Goal: Information Seeking & Learning: Learn about a topic

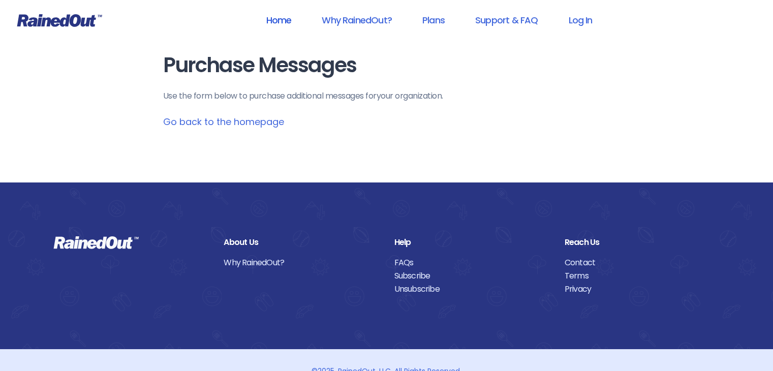
click at [281, 18] on link "Home" at bounding box center [279, 20] width 52 height 23
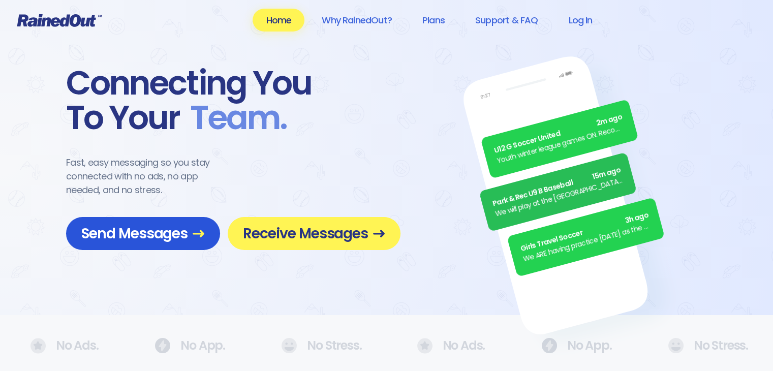
click at [167, 238] on span "Send Messages" at bounding box center [143, 234] width 124 height 18
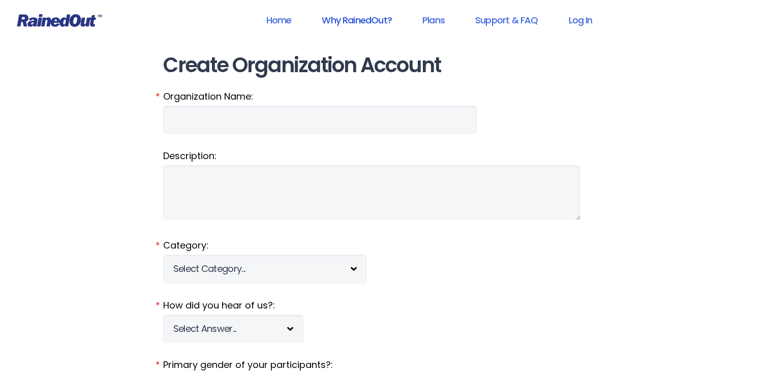
click at [341, 21] on link "Why RainedOut?" at bounding box center [357, 20] width 97 height 23
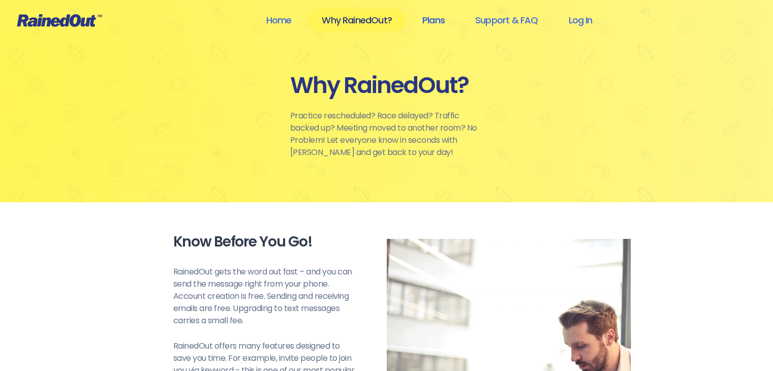
click at [445, 15] on link "Plans" at bounding box center [433, 20] width 49 height 23
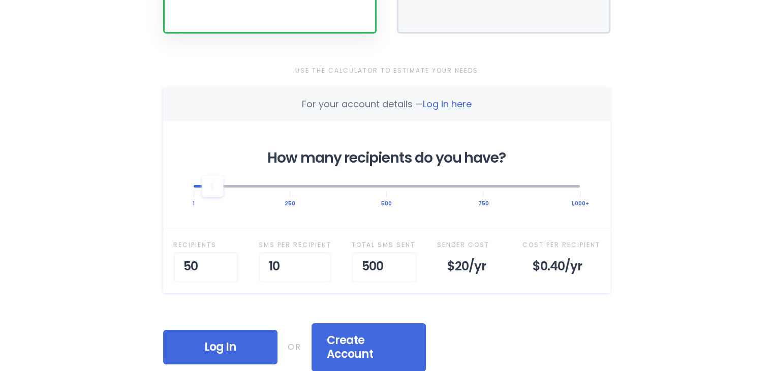
scroll to position [305, 0]
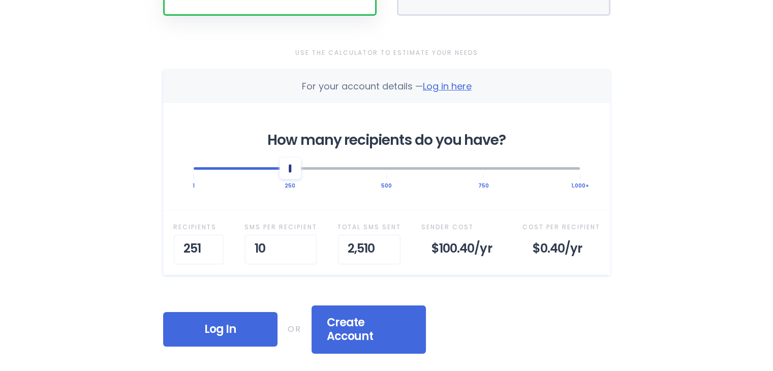
click at [291, 177] on div at bounding box center [387, 168] width 386 height 22
click at [289, 170] on div at bounding box center [290, 168] width 3 height 8
drag, startPoint x: 290, startPoint y: 172, endPoint x: 295, endPoint y: 180, distance: 10.0
click at [295, 180] on div "How many recipients do you have? 1 250 500 750 1,000+" at bounding box center [386, 156] width 447 height 107
click at [306, 255] on input "9" at bounding box center [285, 249] width 73 height 31
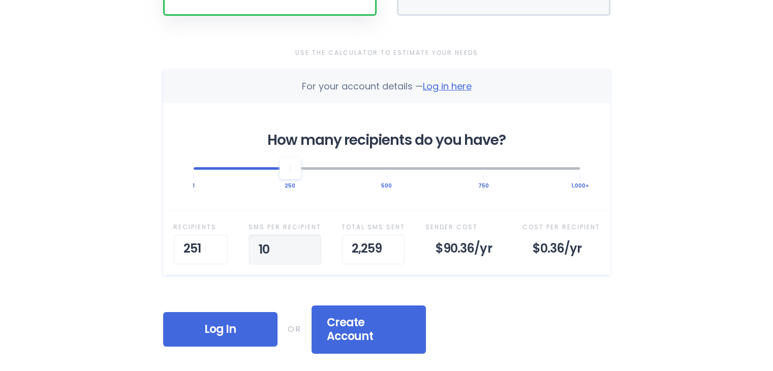
click at [312, 243] on input "10" at bounding box center [285, 249] width 73 height 31
click at [312, 243] on input "10" at bounding box center [281, 249] width 73 height 31
click at [306, 243] on input "11" at bounding box center [281, 249] width 73 height 31
click at [306, 243] on input "12" at bounding box center [281, 249] width 73 height 31
click at [306, 243] on input "13" at bounding box center [281, 249] width 73 height 31
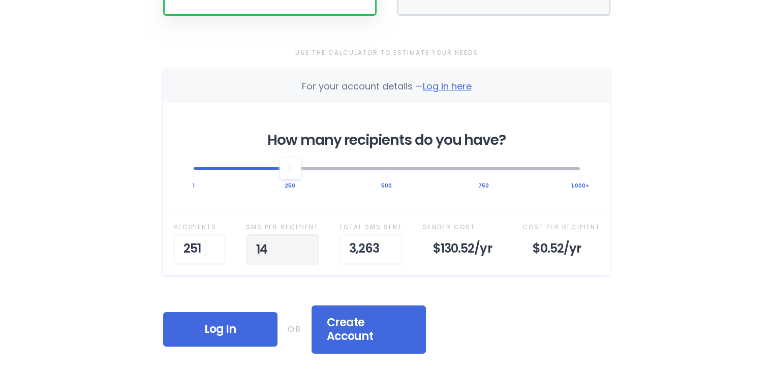
click at [306, 243] on input "14" at bounding box center [282, 249] width 73 height 31
click at [306, 243] on input "15" at bounding box center [281, 249] width 73 height 31
click at [306, 243] on input "16" at bounding box center [280, 249] width 73 height 31
click at [306, 243] on input "17" at bounding box center [281, 249] width 73 height 31
click at [306, 243] on input "18" at bounding box center [281, 249] width 73 height 31
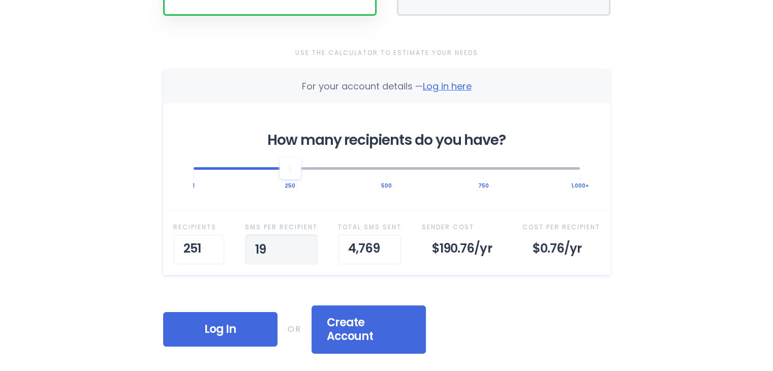
click at [306, 243] on input "19" at bounding box center [281, 249] width 73 height 31
click at [306, 243] on input "20" at bounding box center [281, 249] width 73 height 31
drag, startPoint x: 289, startPoint y: 251, endPoint x: 226, endPoint y: 253, distance: 63.6
click at [226, 253] on div "Recipient s 251 SMS per Recipient 20 Total SMS Sent 5,020 Sender Cost $200.80 /…" at bounding box center [386, 242] width 447 height 65
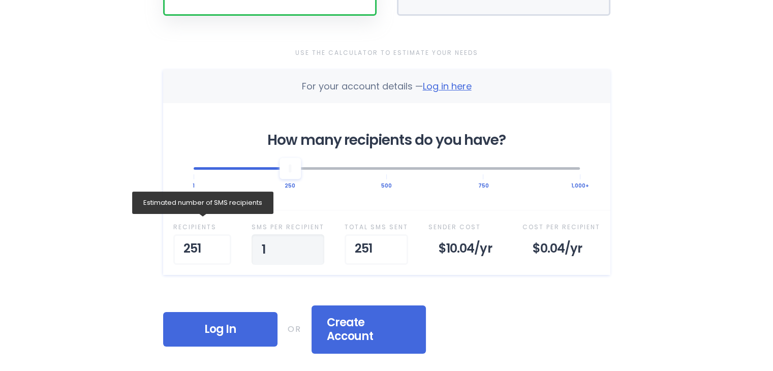
type input "1"
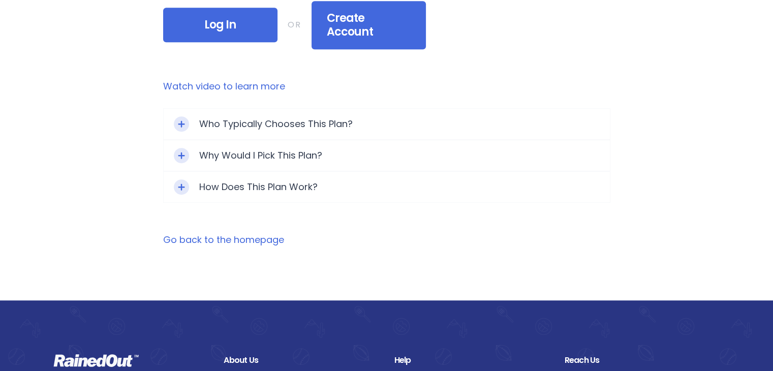
scroll to position [610, 0]
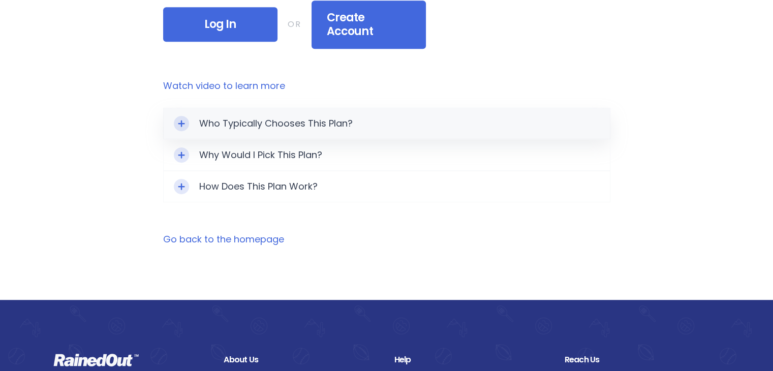
click at [364, 109] on div "Who Typically Chooses This Plan?" at bounding box center [387, 123] width 446 height 31
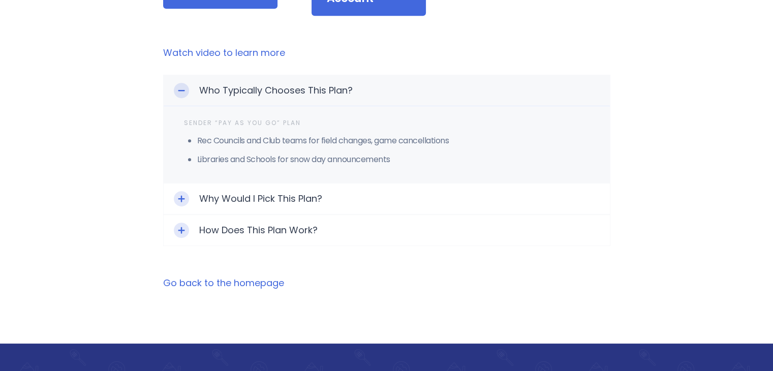
scroll to position [661, 0]
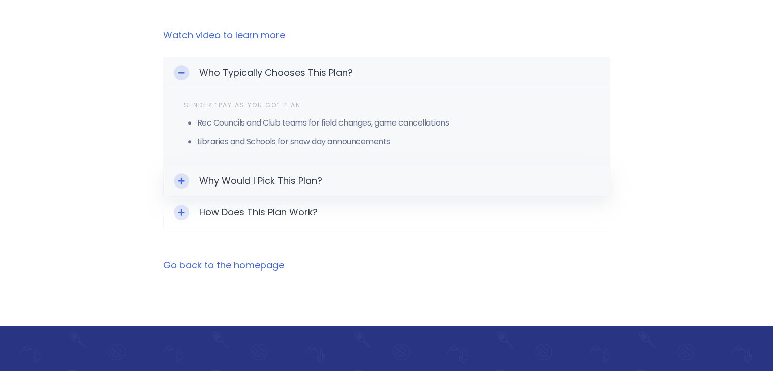
click at [338, 166] on div "Why Would I Pick This Plan?" at bounding box center [387, 181] width 446 height 31
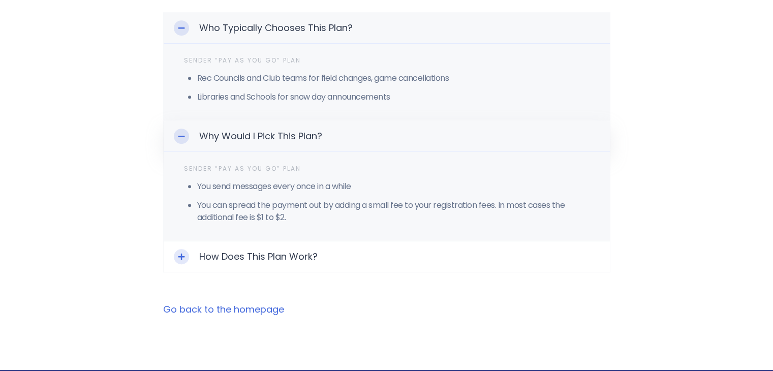
scroll to position [712, 0]
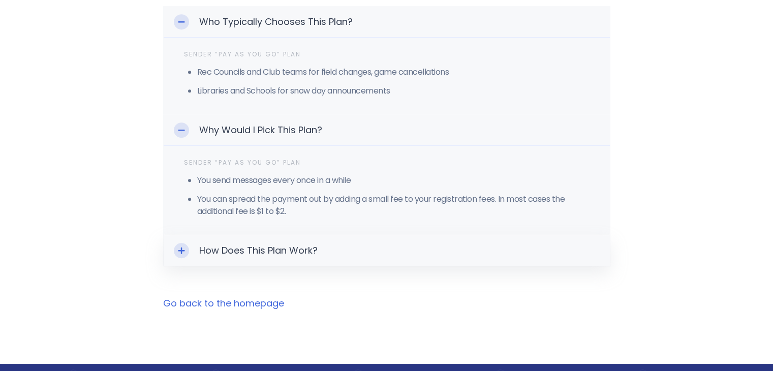
click at [336, 242] on div "How Does This Plan Work?" at bounding box center [387, 250] width 446 height 31
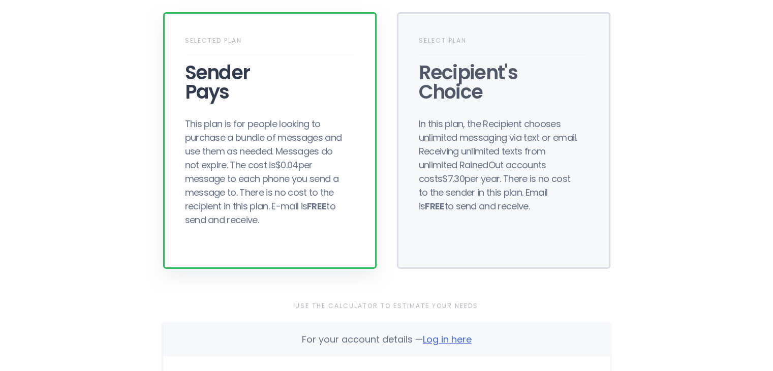
scroll to position [0, 0]
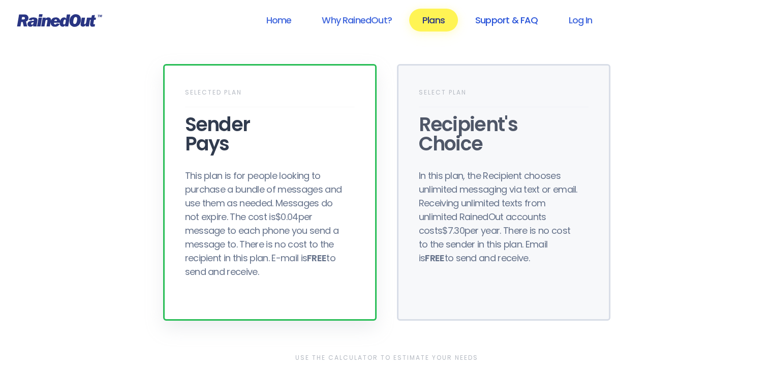
click at [505, 19] on link "Support & FAQ" at bounding box center [506, 20] width 89 height 23
